Goal: Information Seeking & Learning: Find specific fact

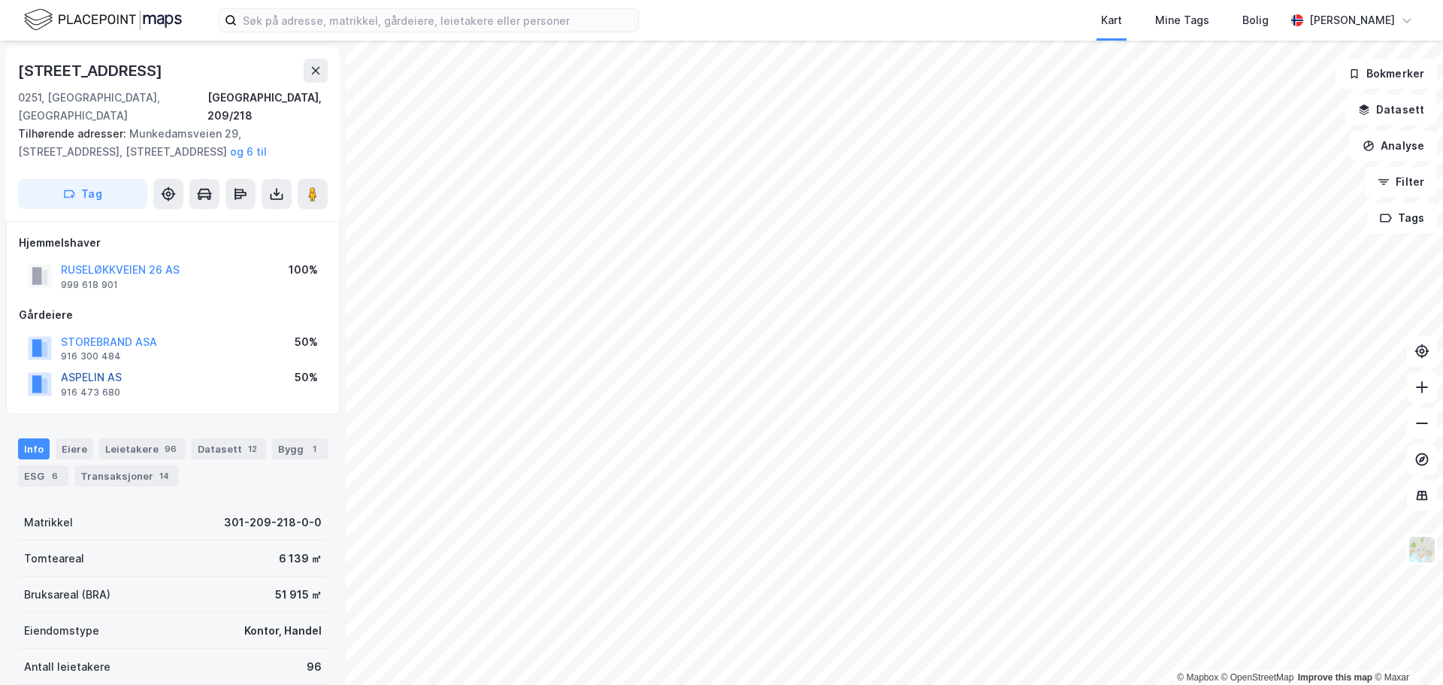
click at [0, 0] on button "ASPELIN AS" at bounding box center [0, 0] width 0 height 0
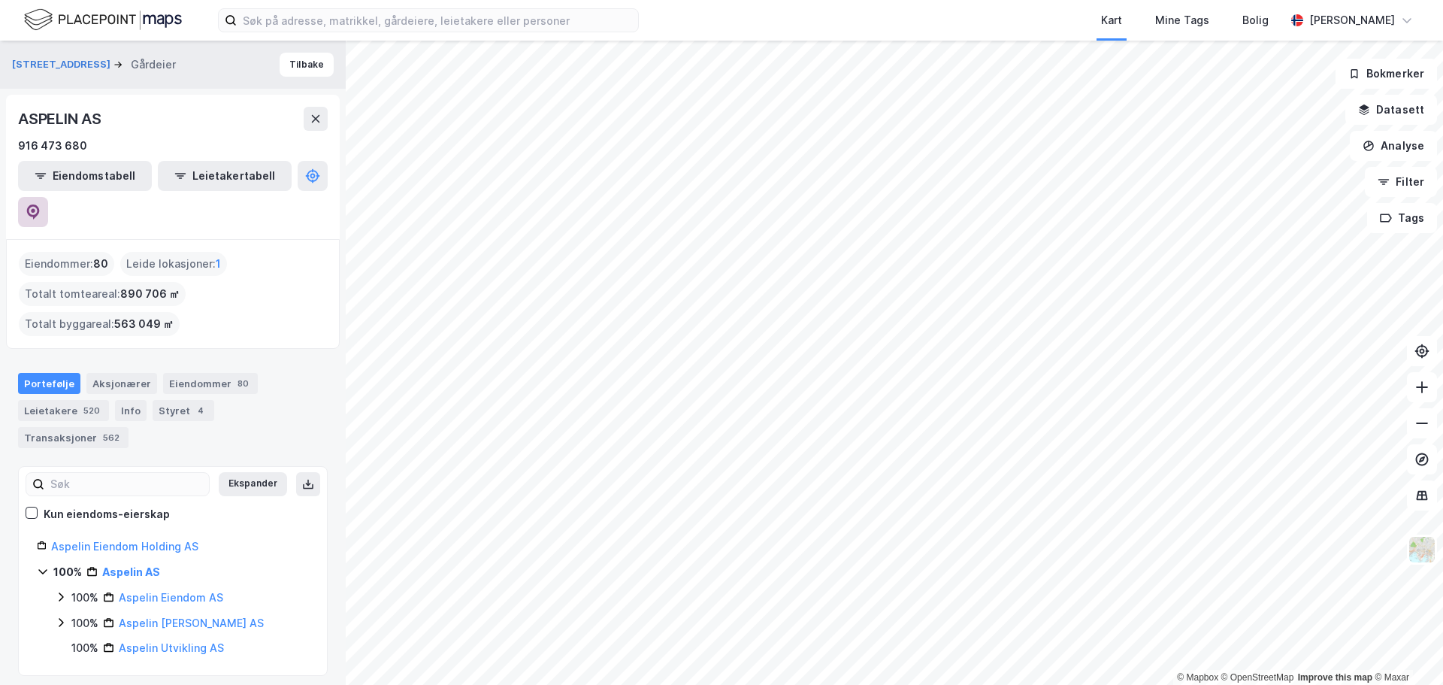
click at [35, 208] on icon at bounding box center [33, 210] width 5 height 5
